Goal: Transaction & Acquisition: Purchase product/service

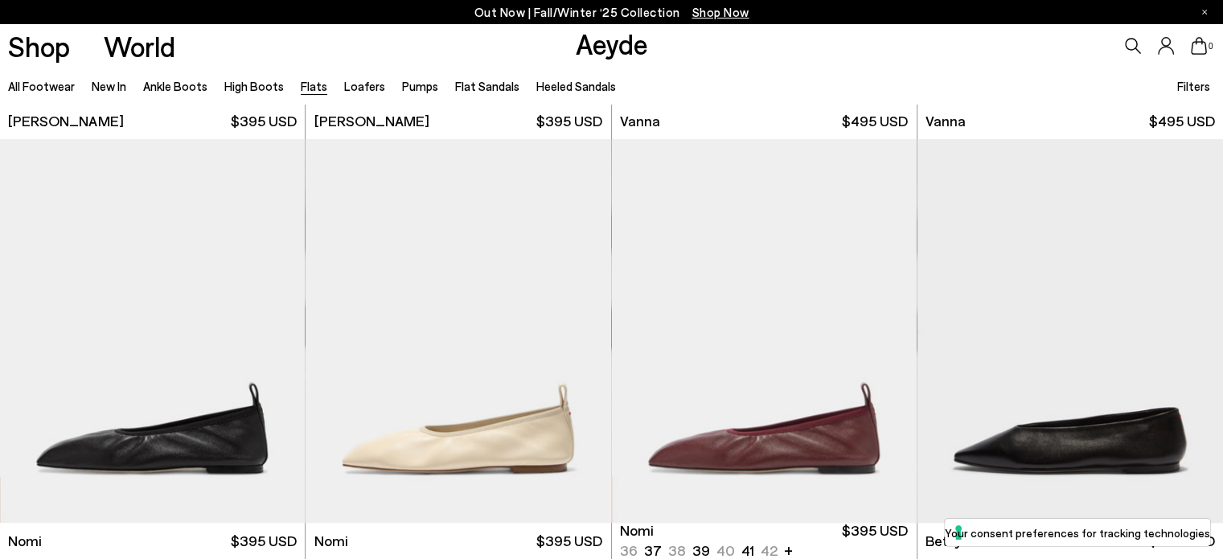
scroll to position [913, 0]
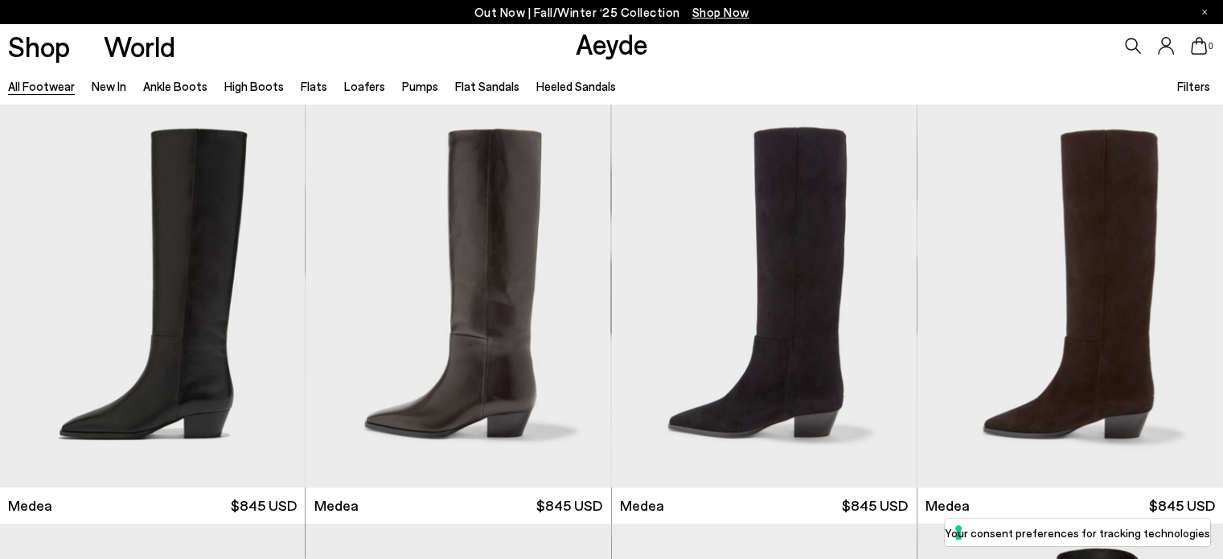
click at [1188, 84] on span "Filters" at bounding box center [1193, 86] width 33 height 14
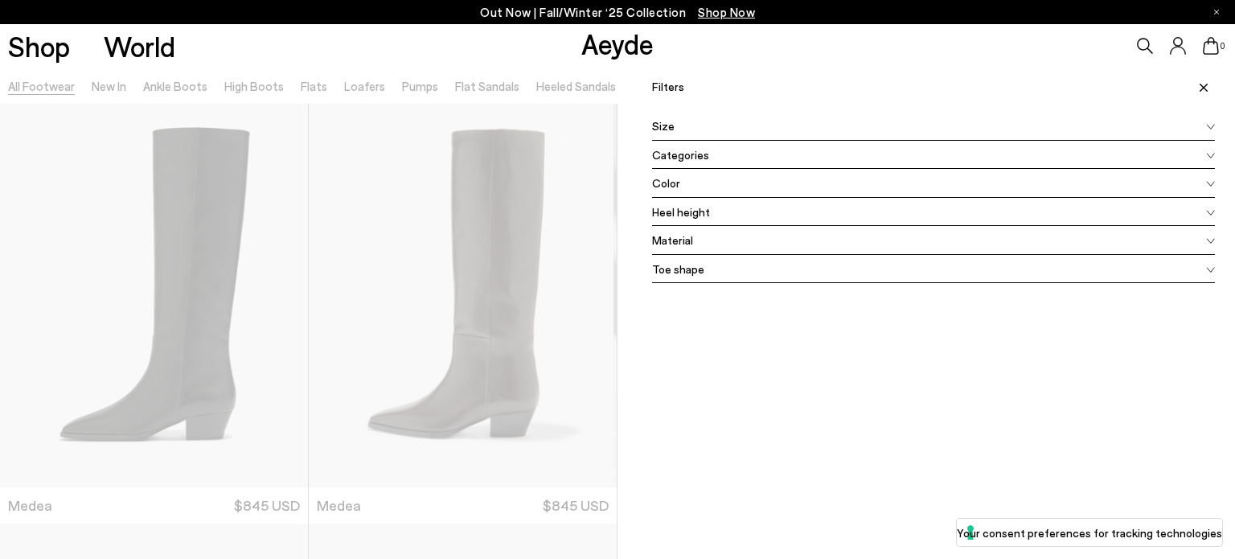
click at [1206, 124] on icon at bounding box center [1210, 127] width 9 height 6
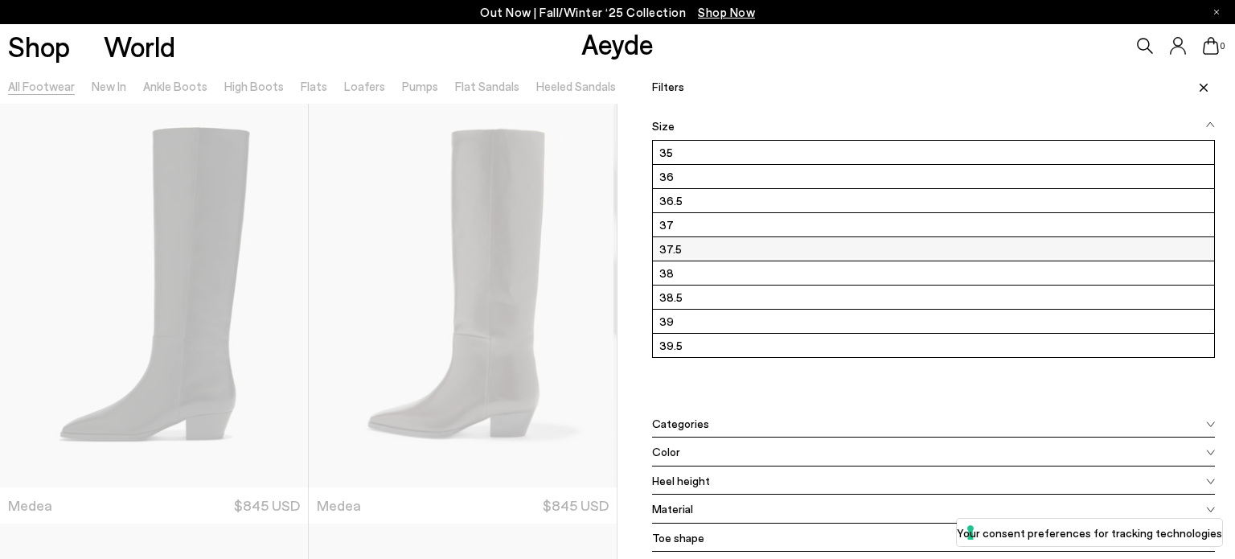
click at [692, 248] on label "37.5" at bounding box center [933, 248] width 561 height 23
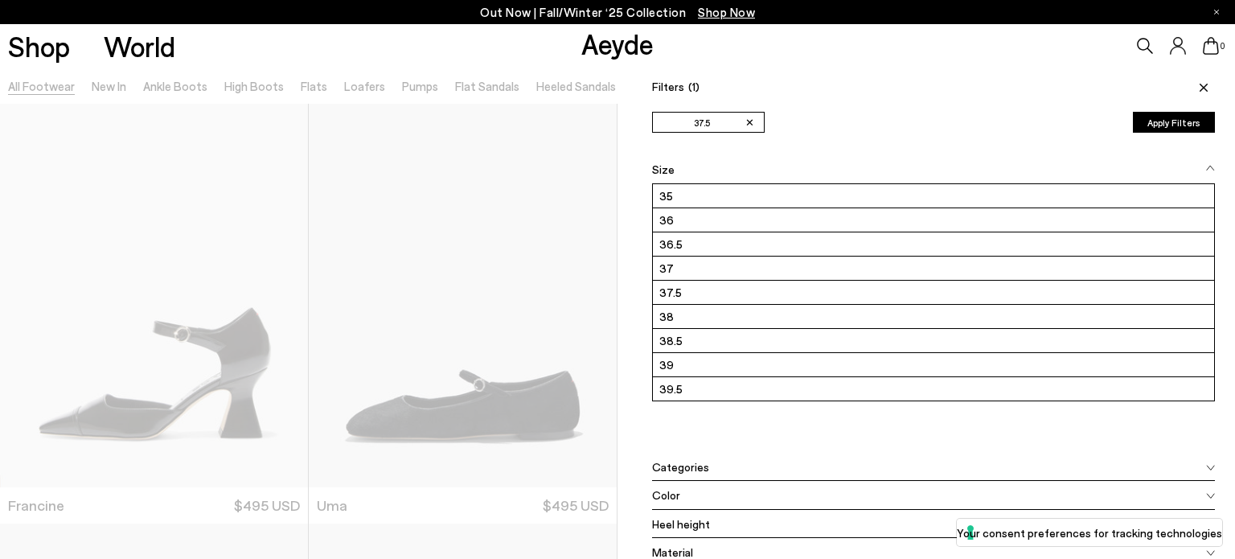
click at [1164, 124] on button "Apply Filters" at bounding box center [1174, 122] width 82 height 21
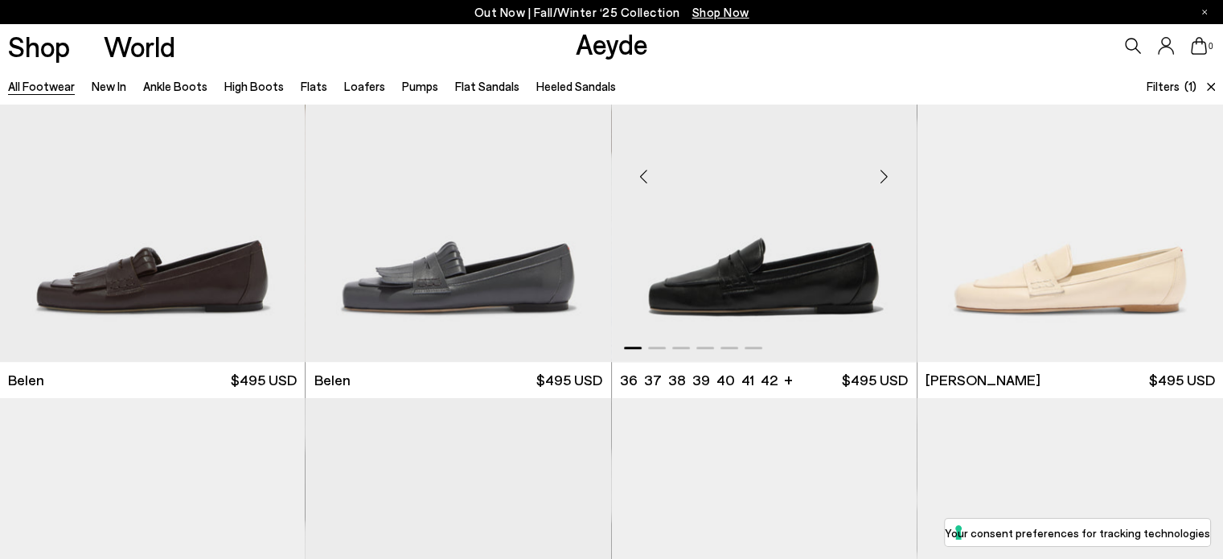
scroll to position [1206, 0]
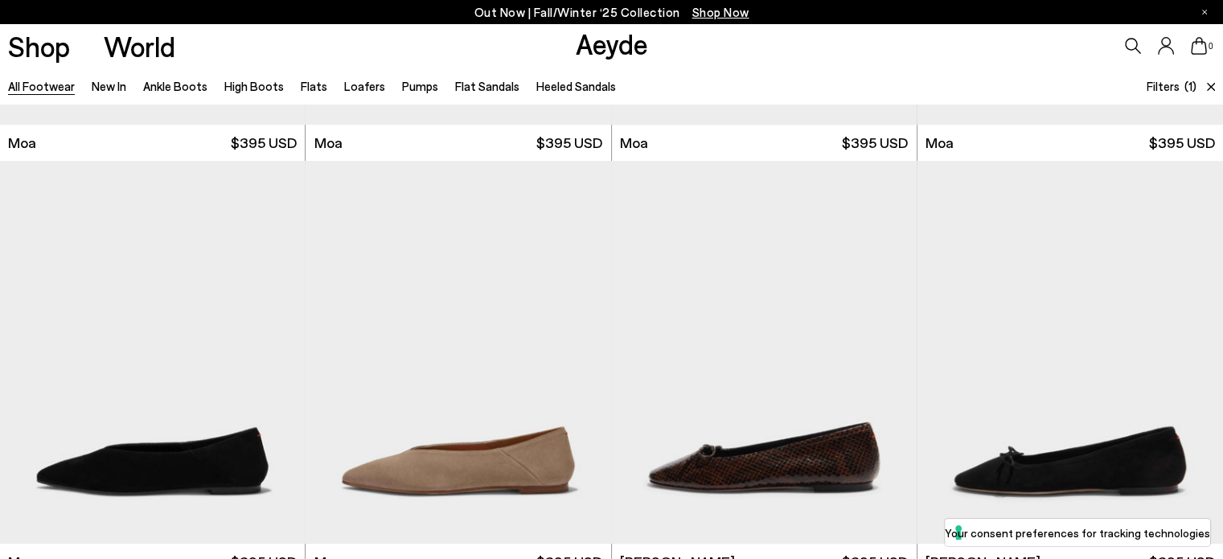
scroll to position [7719, 0]
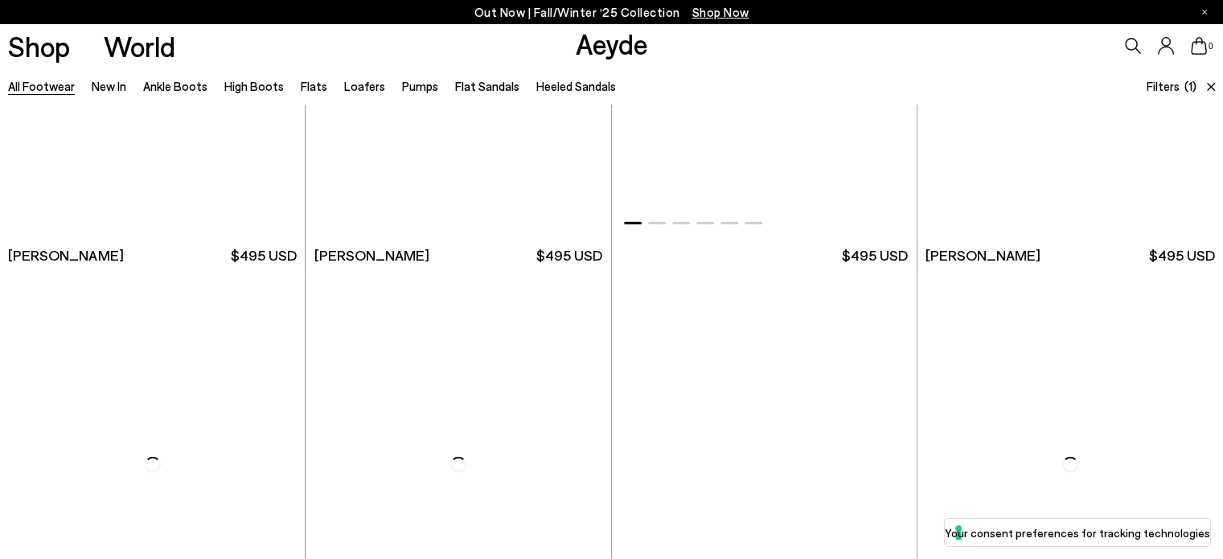
scroll to position [11016, 0]
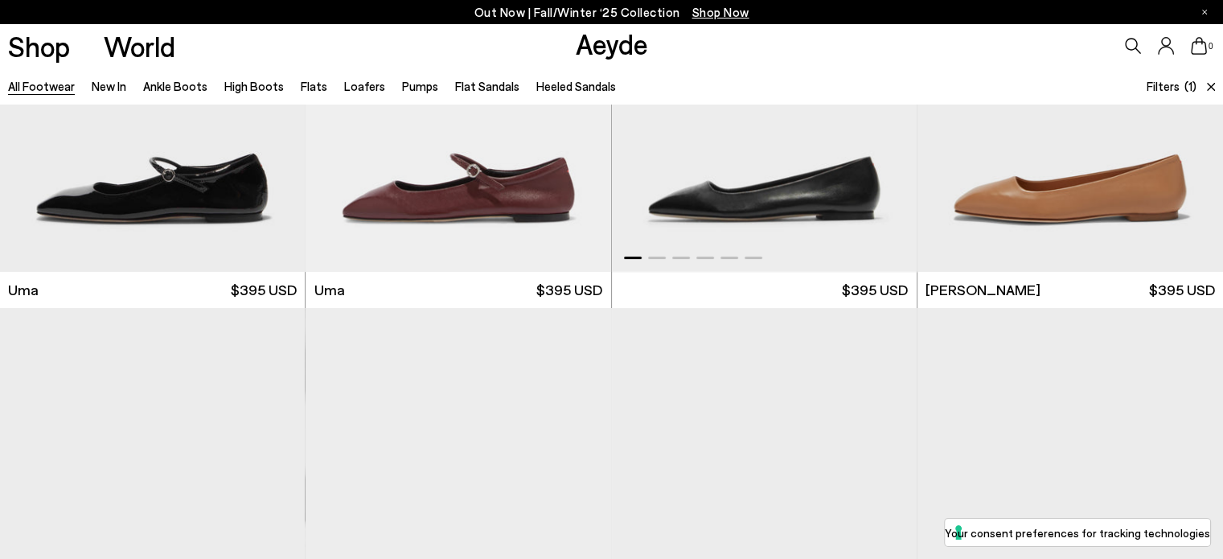
scroll to position [13026, 0]
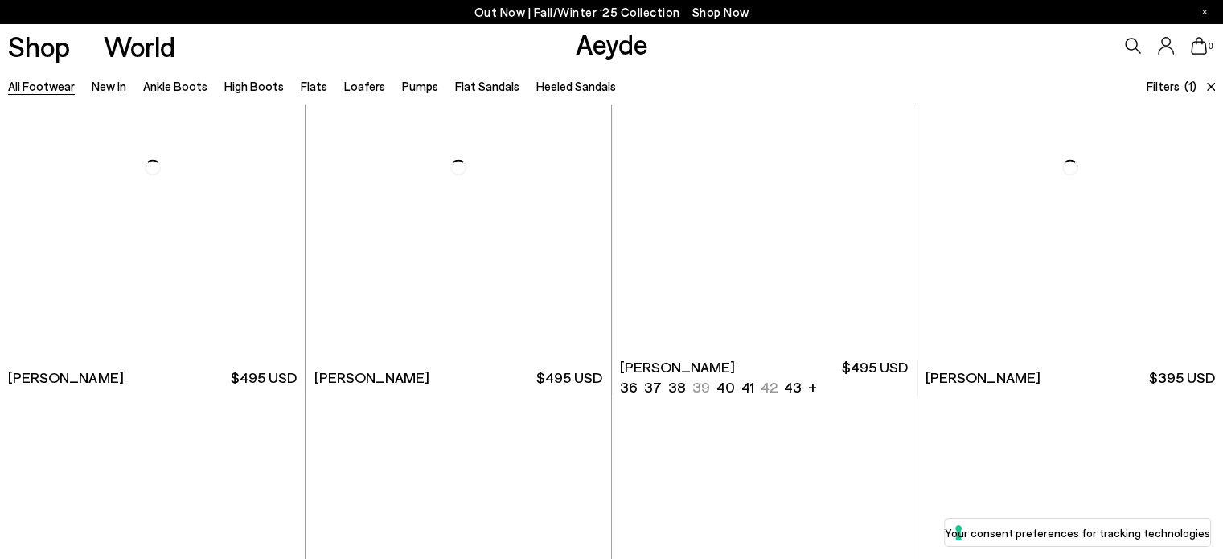
scroll to position [15034, 0]
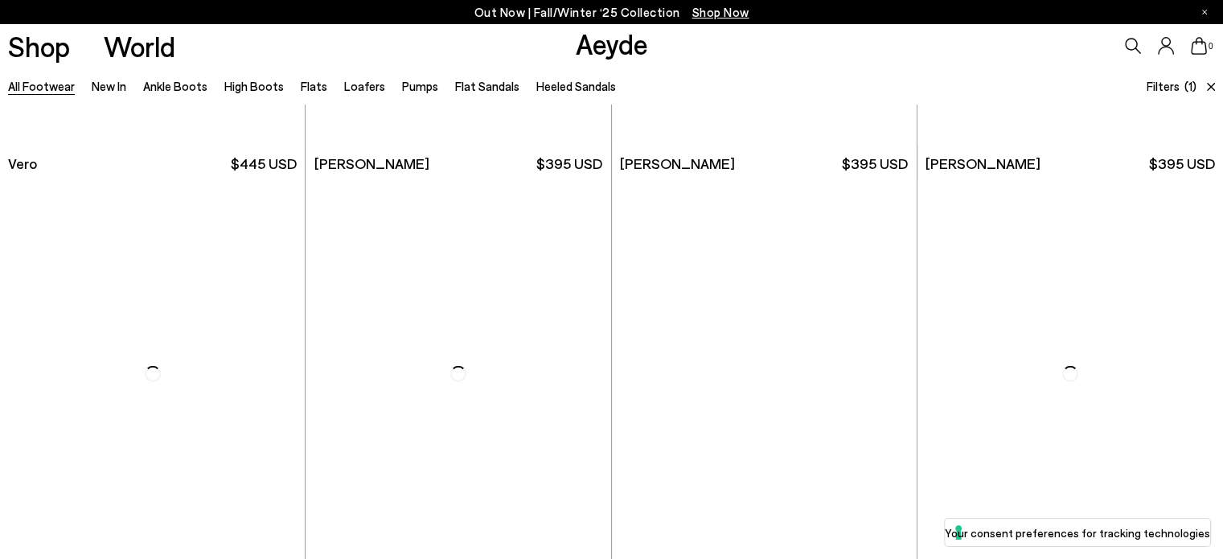
scroll to position [18173, 0]
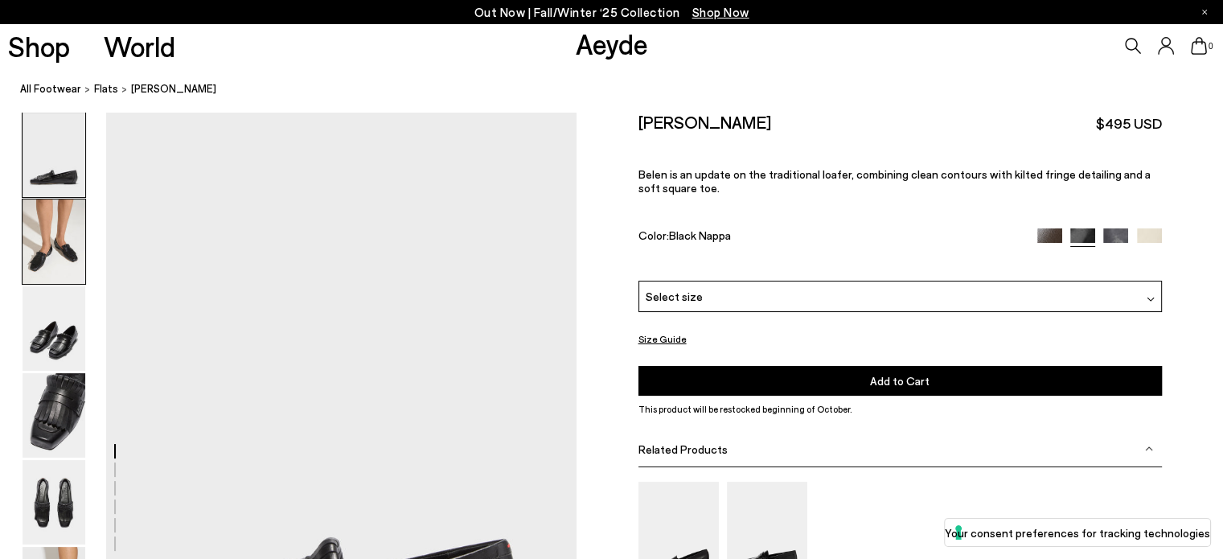
click at [29, 245] on img at bounding box center [54, 241] width 63 height 84
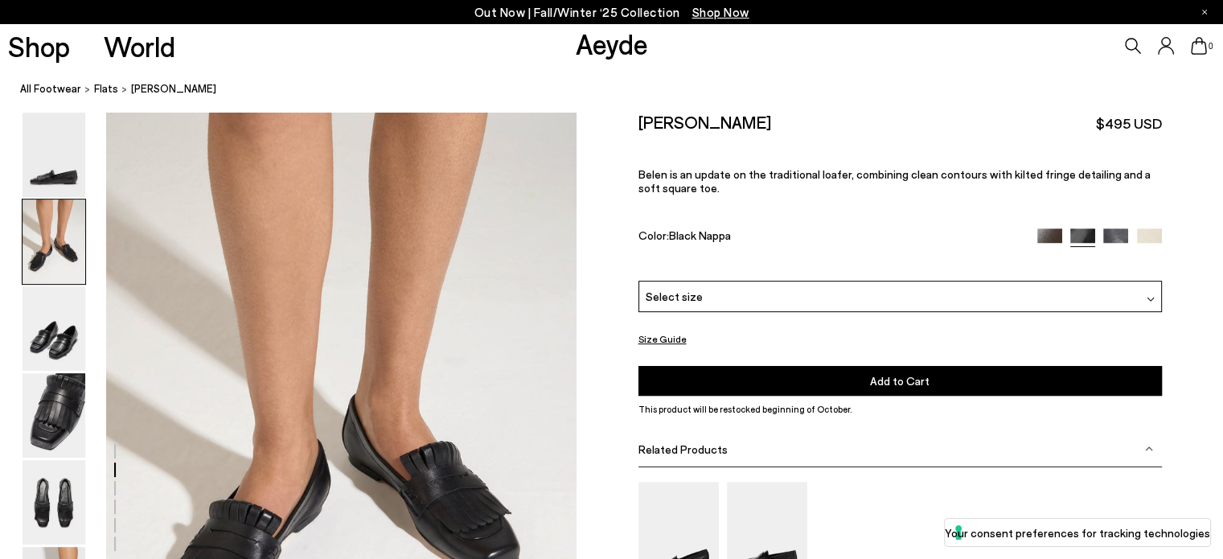
scroll to position [792, 0]
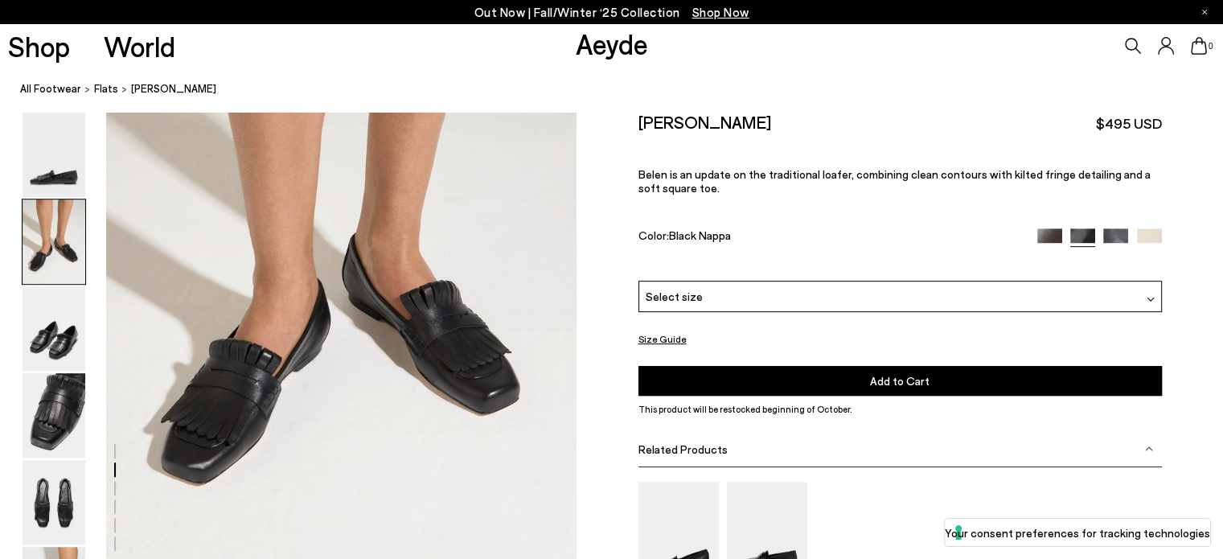
click at [1149, 302] on img at bounding box center [1151, 299] width 8 height 8
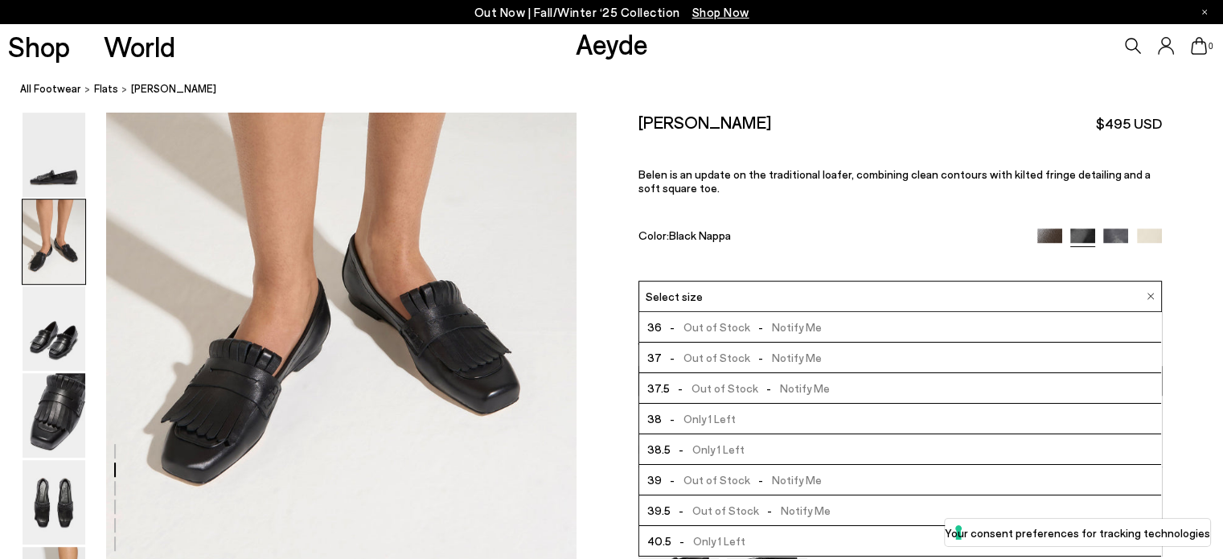
scroll to position [785, 0]
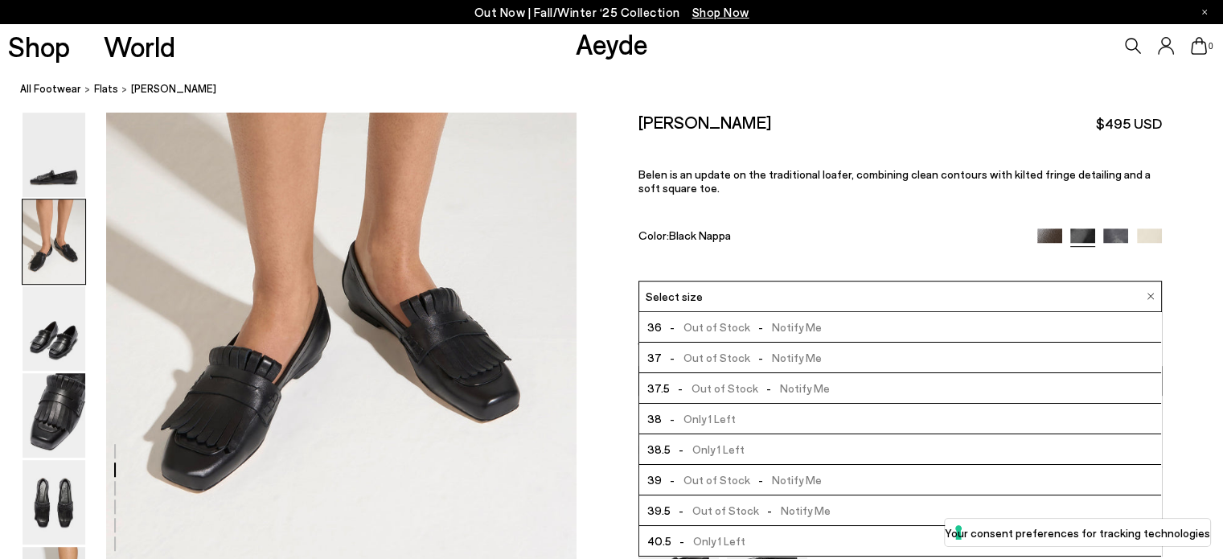
click at [1038, 231] on img at bounding box center [1049, 240] width 25 height 25
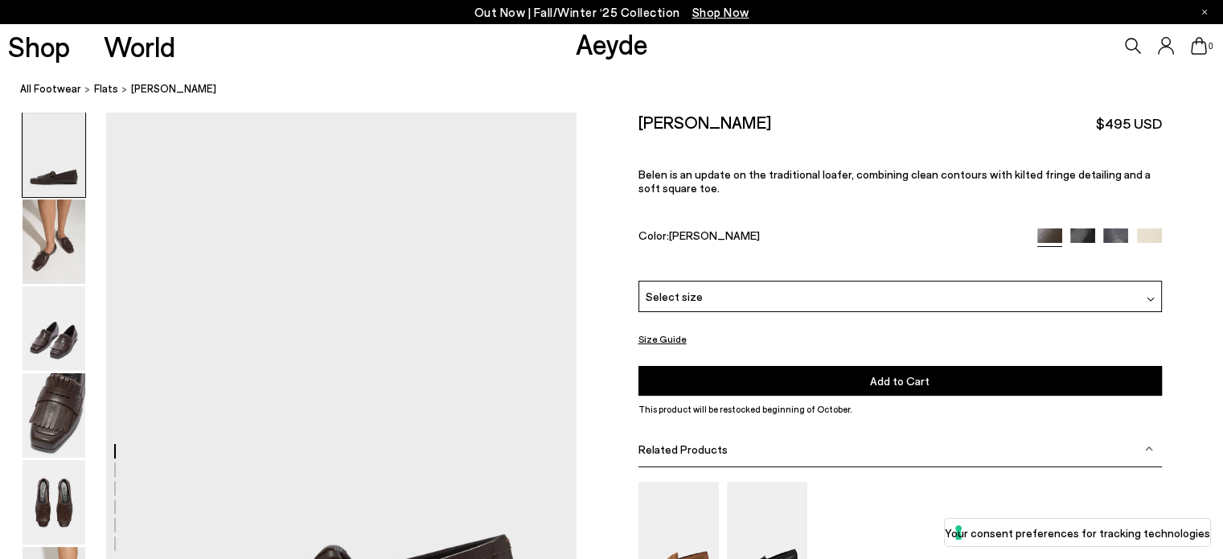
click at [1151, 295] on div at bounding box center [1151, 296] width 8 height 17
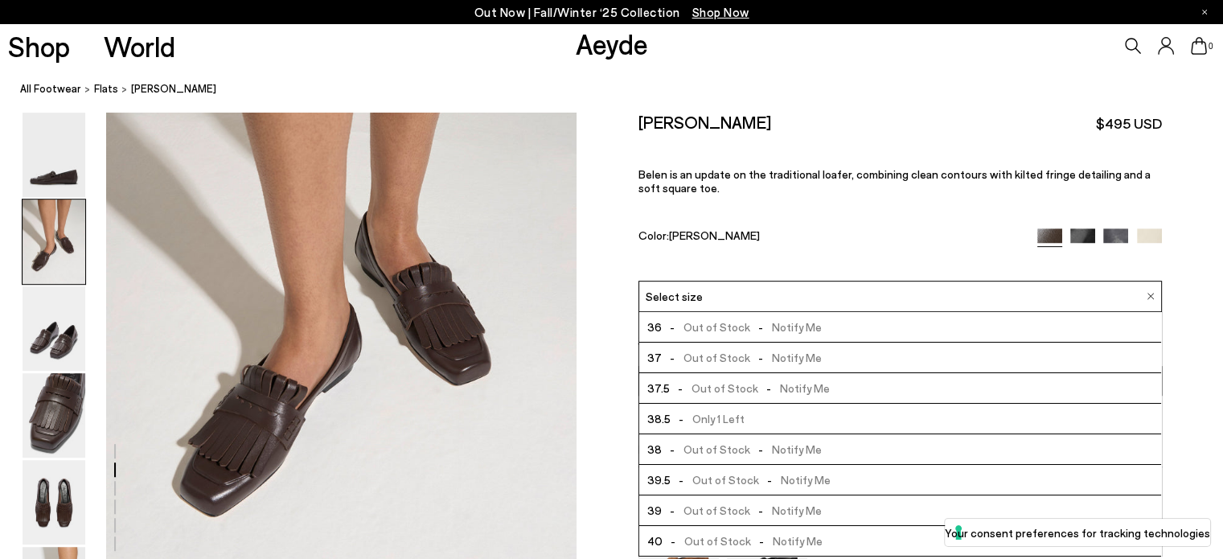
scroll to position [804, 0]
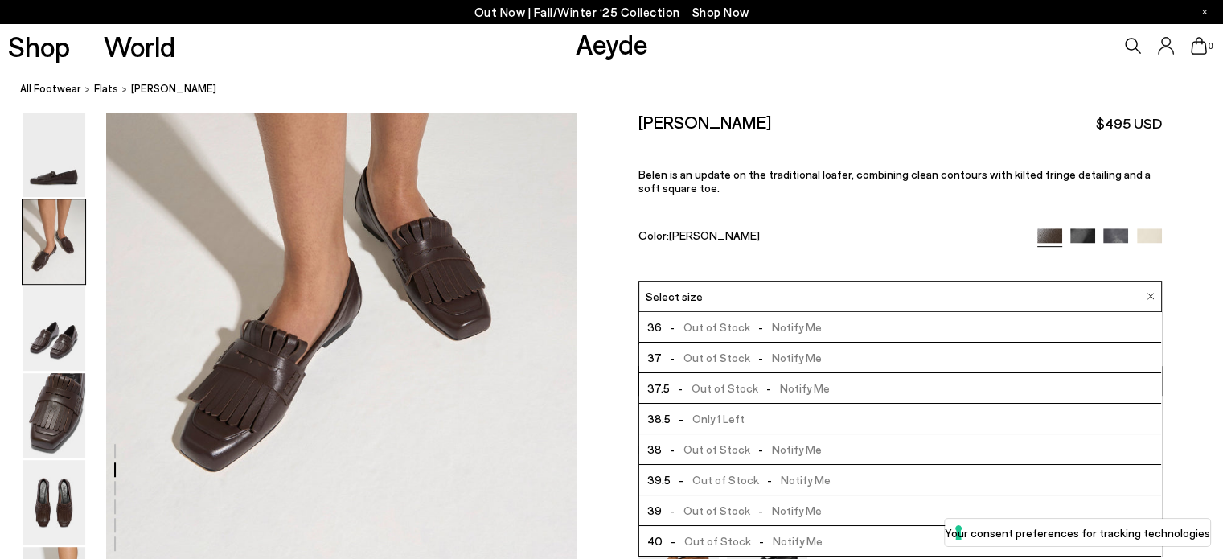
drag, startPoint x: 785, startPoint y: 123, endPoint x: 636, endPoint y: 119, distance: 148.8
click at [636, 119] on div "Size Guide Shoes Belt Our shoes come in European sizing. The easiest way to mea…" at bounding box center [900, 420] width 646 height 616
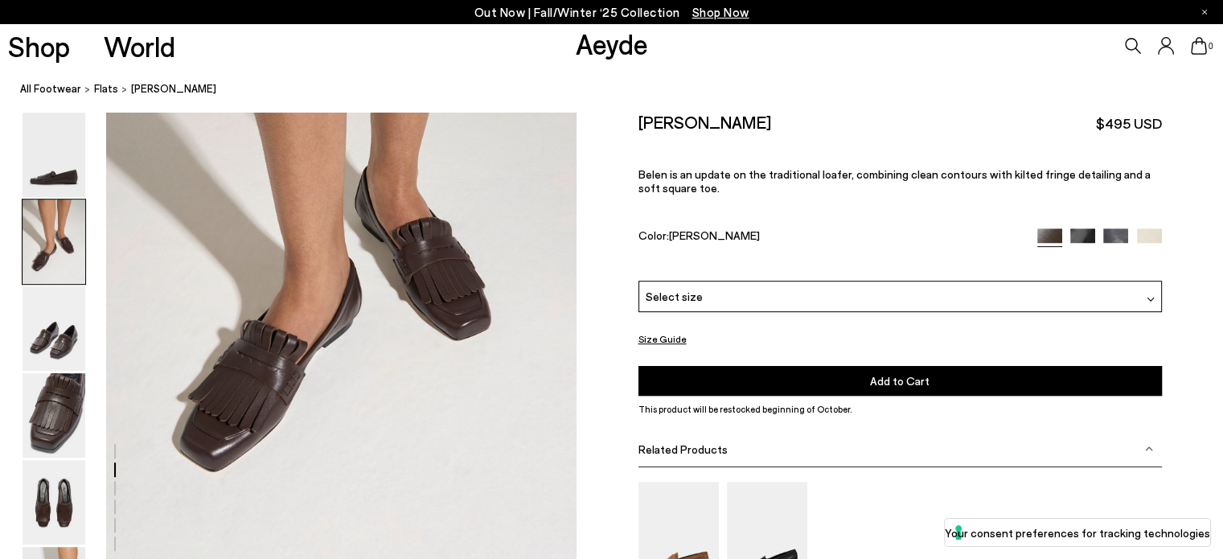
copy h2 "[PERSON_NAME]"
